Goal: Find specific page/section: Find specific page/section

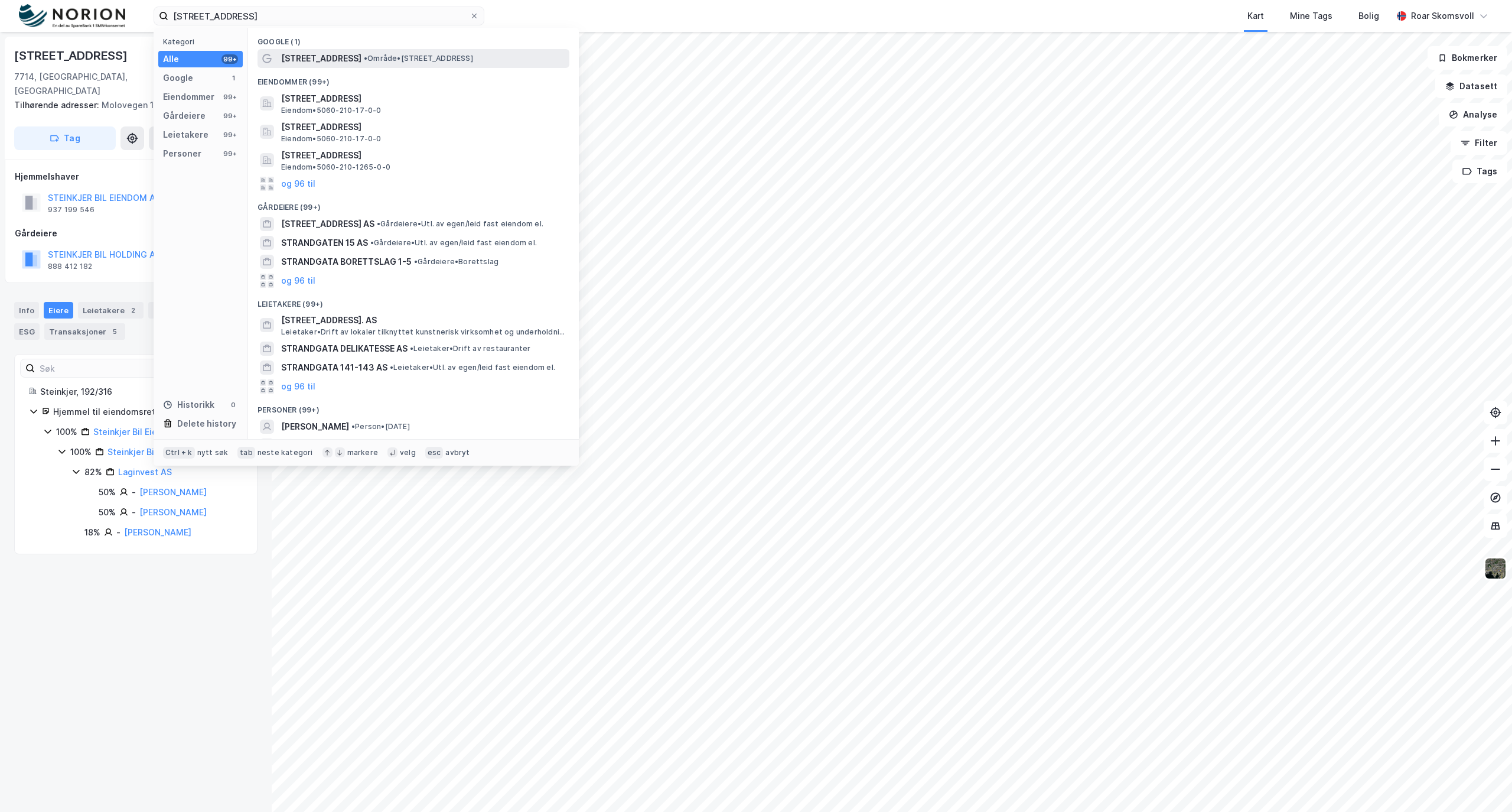
type input "[STREET_ADDRESS]"
click at [319, 57] on span "[STREET_ADDRESS]" at bounding box center [321, 58] width 80 height 14
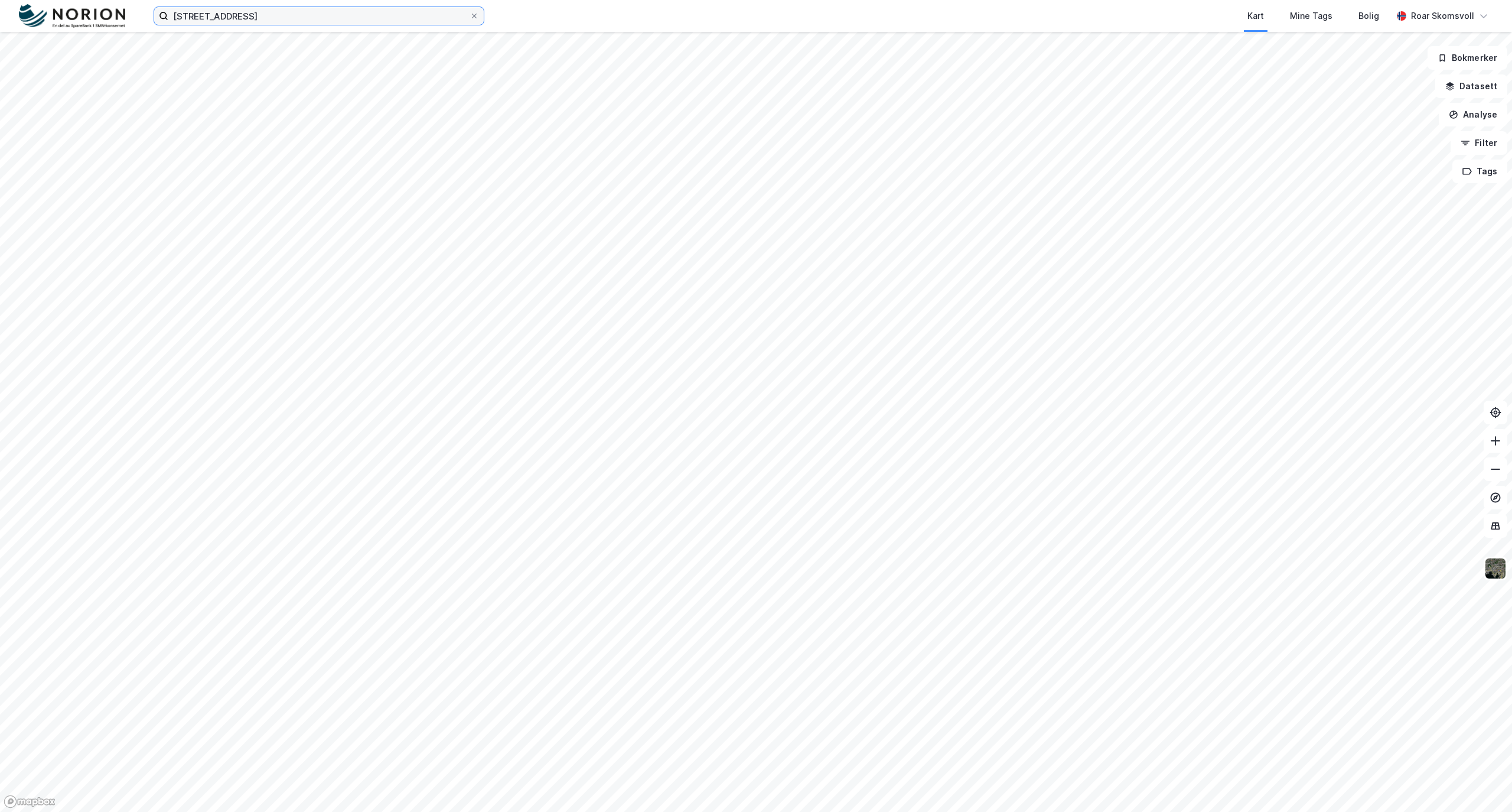
click at [280, 21] on input "[STREET_ADDRESS]" at bounding box center [318, 16] width 301 height 18
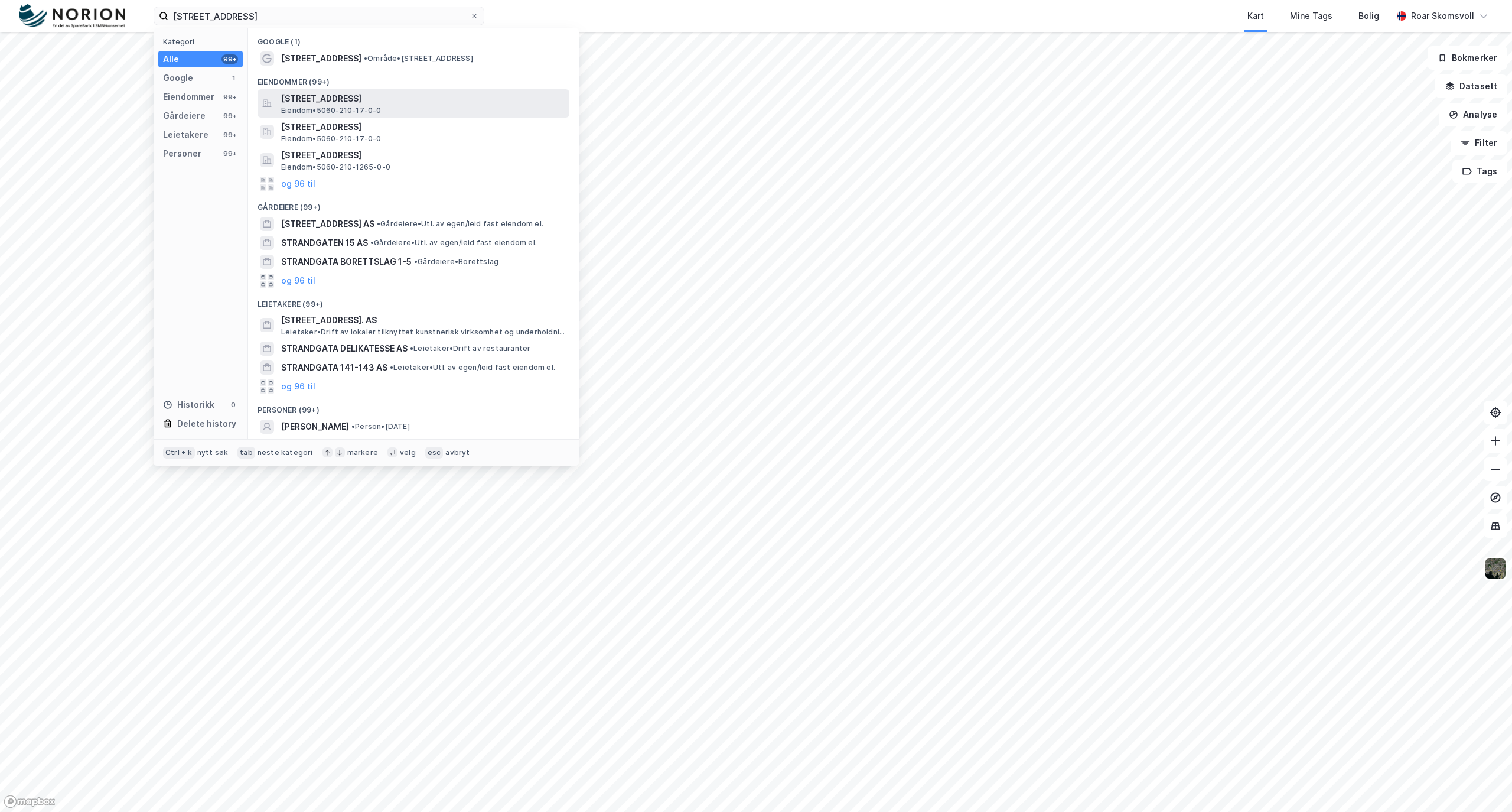
click at [300, 100] on span "[STREET_ADDRESS]" at bounding box center [423, 99] width 284 height 14
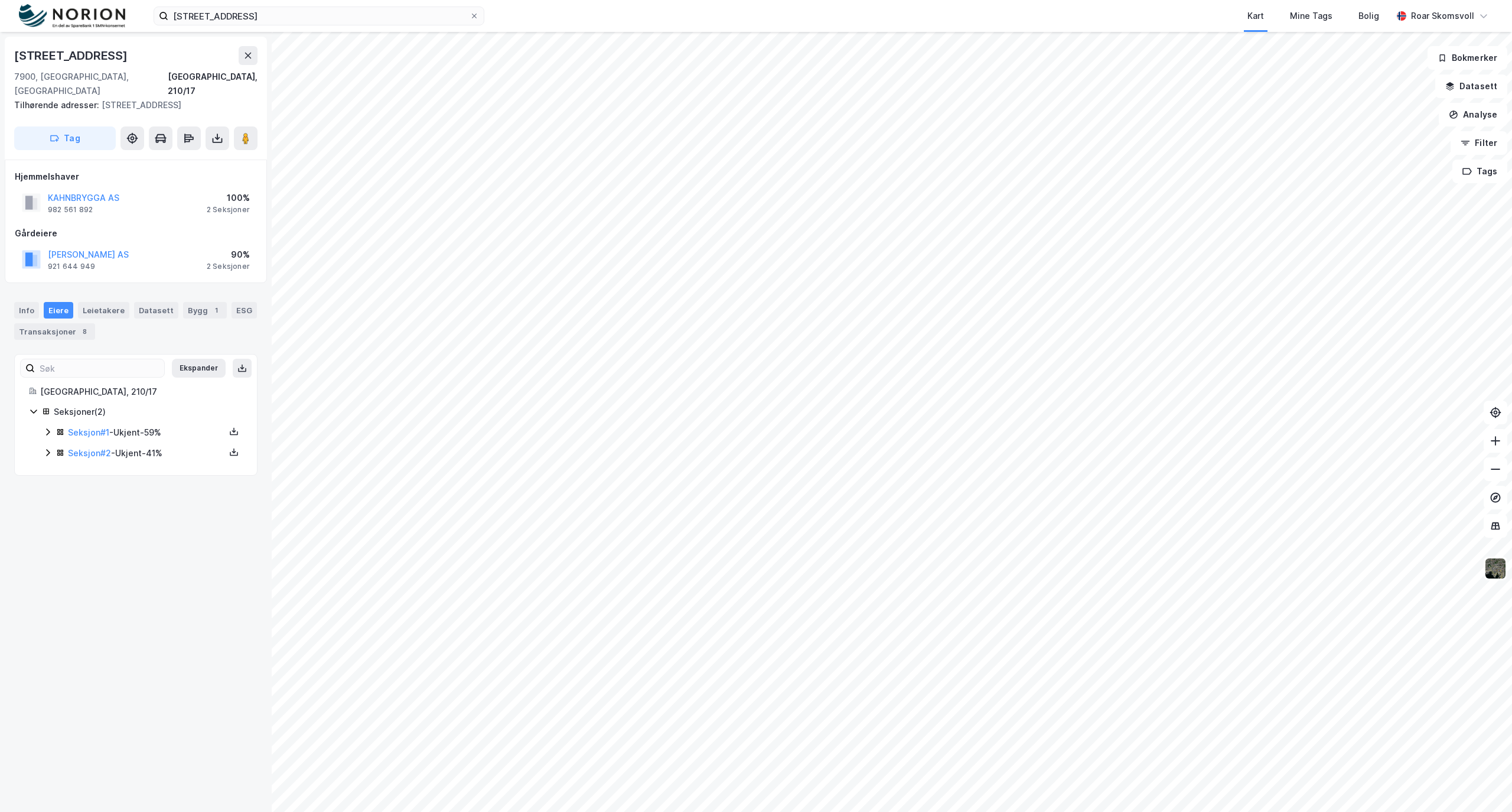
click at [49, 427] on icon at bounding box center [48, 432] width 10 height 10
click at [89, 488] on icon at bounding box center [91, 493] width 10 height 10
click at [45, 557] on icon at bounding box center [48, 562] width 10 height 10
click at [250, 132] on icon at bounding box center [246, 138] width 12 height 12
